Goal: Information Seeking & Learning: Learn about a topic

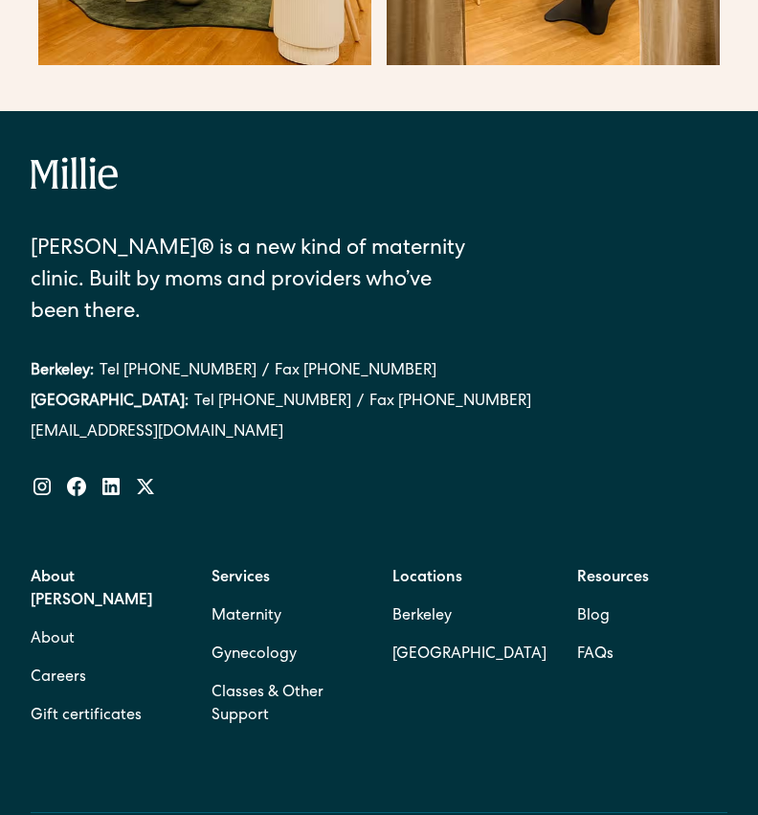
scroll to position [4623, 0]
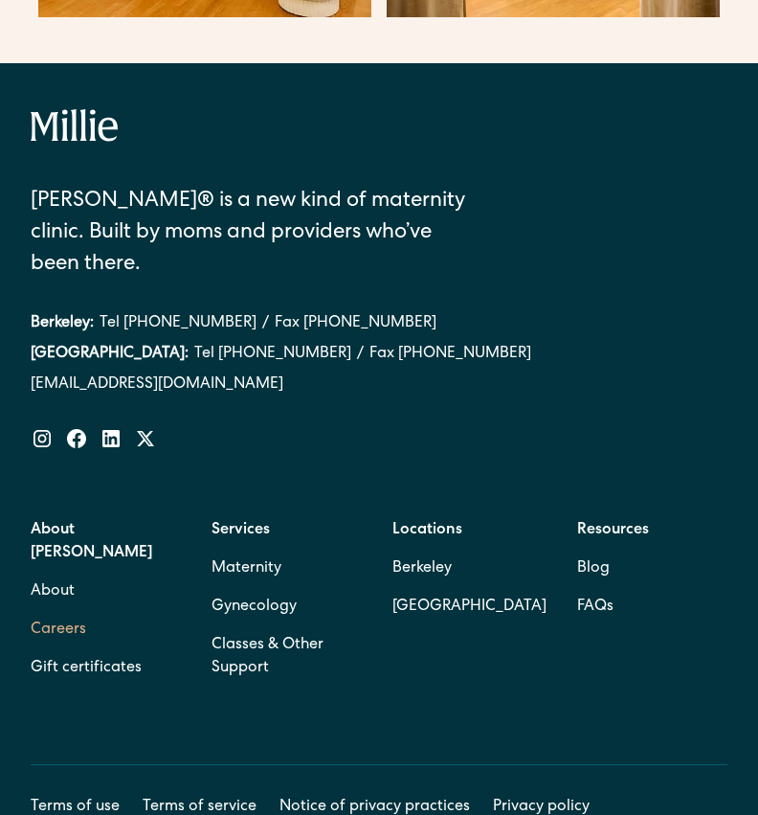
click at [75, 611] on link "Careers" at bounding box center [59, 630] width 56 height 38
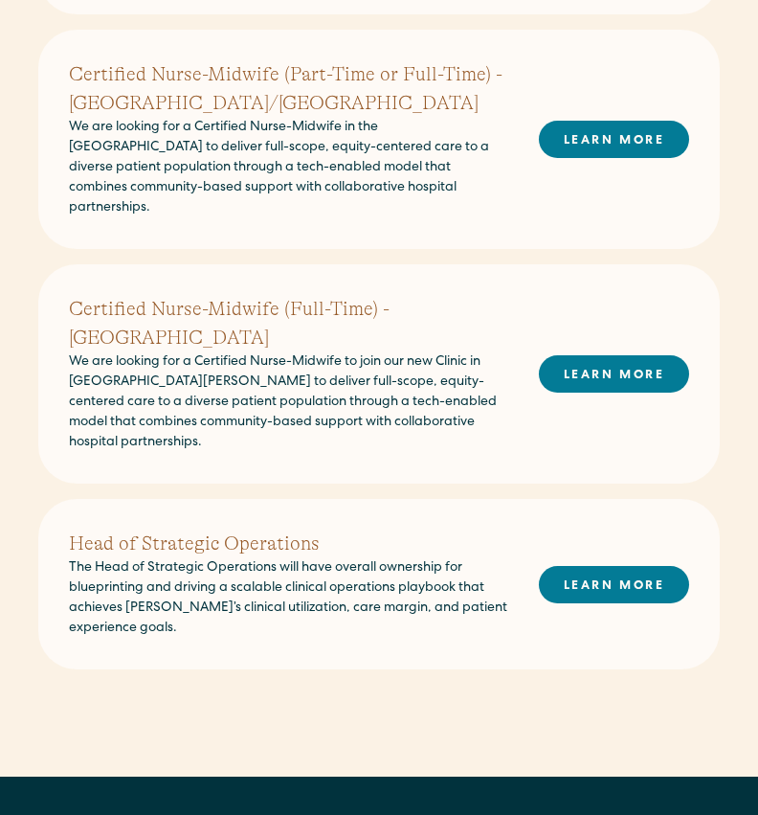
scroll to position [675, 0]
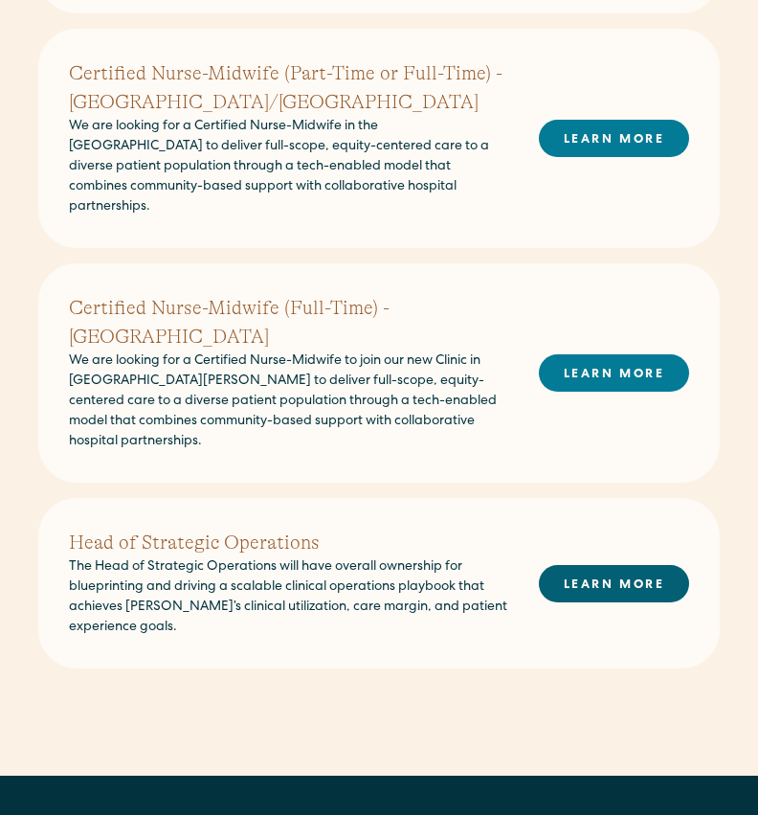
click at [562, 565] on link "LEARN MORE" at bounding box center [614, 583] width 150 height 37
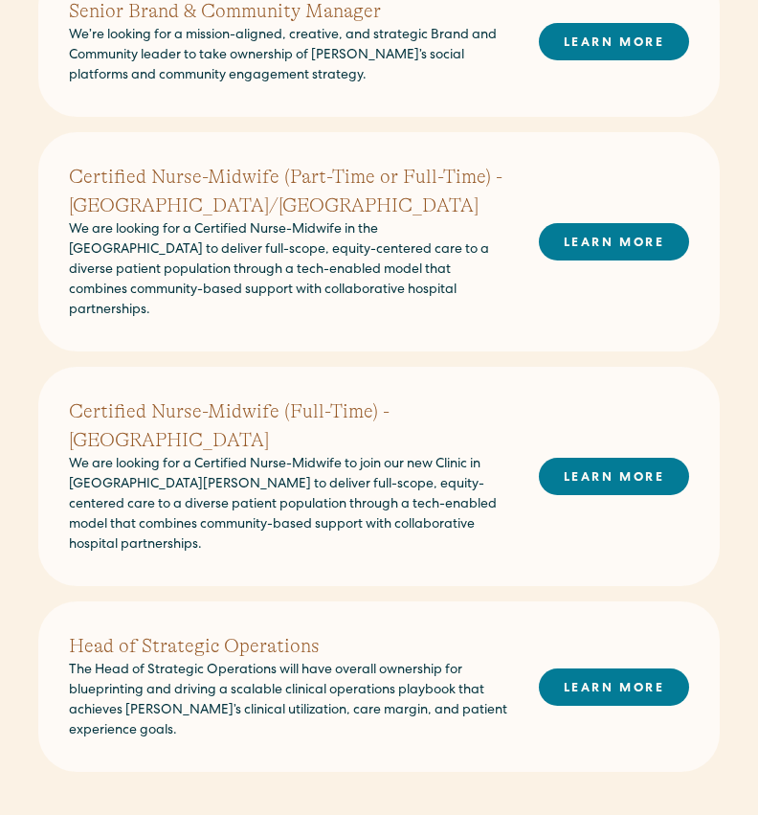
scroll to position [570, 0]
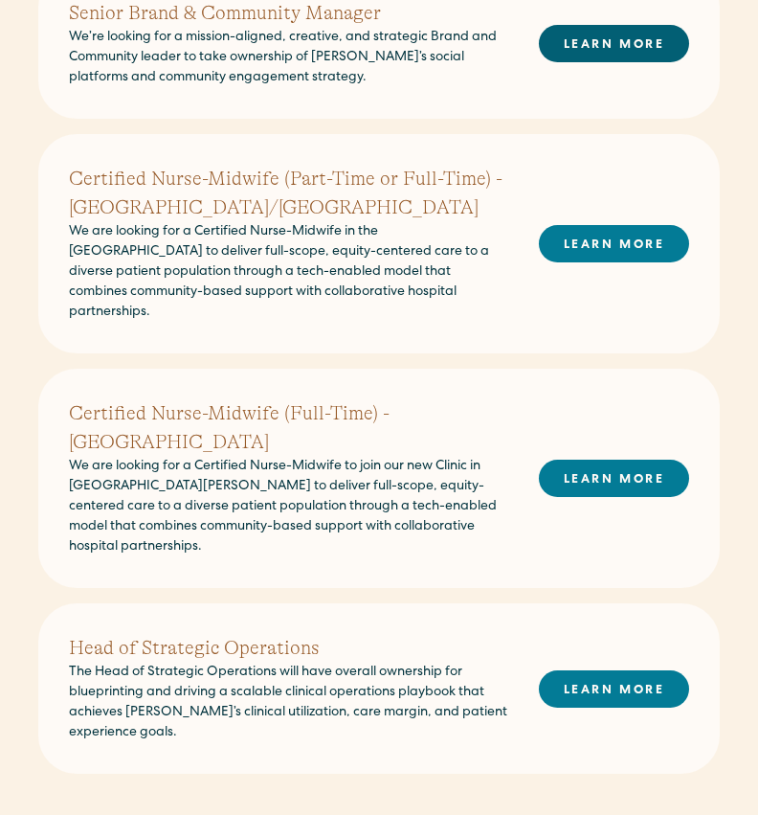
click at [581, 49] on link "LEARN MORE" at bounding box center [614, 43] width 150 height 37
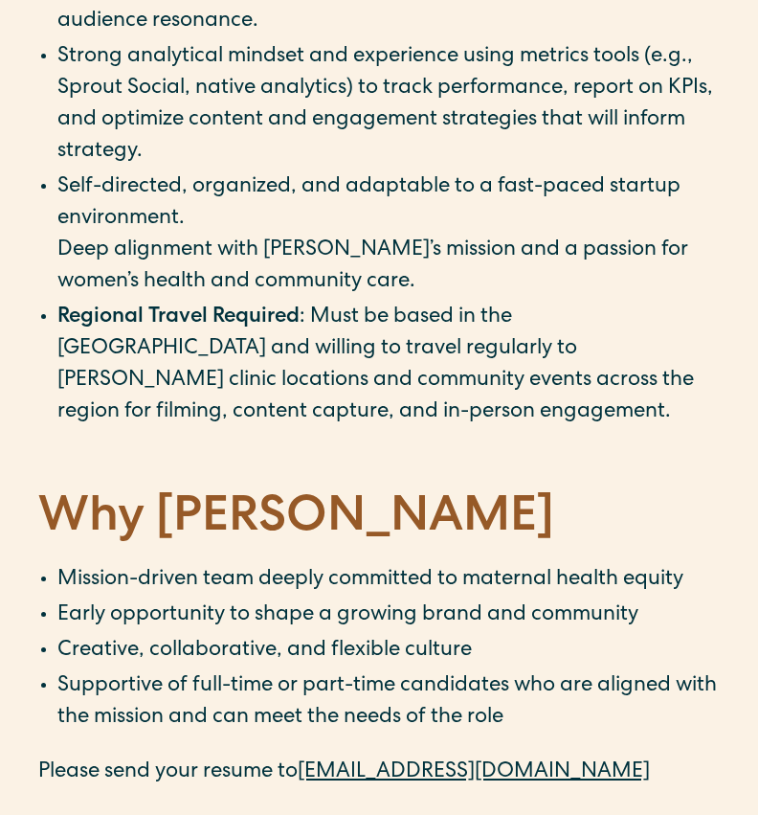
scroll to position [2704, 0]
